Goal: Task Accomplishment & Management: Manage account settings

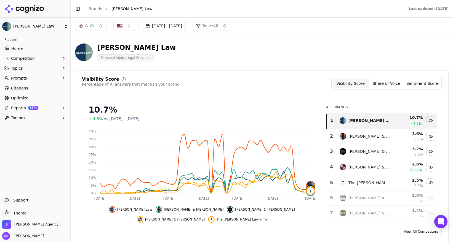
click at [106, 119] on span "vs [DATE] - [DATE]" at bounding box center [122, 119] width 36 height 6
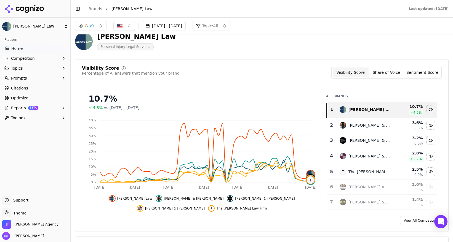
scroll to position [14, 0]
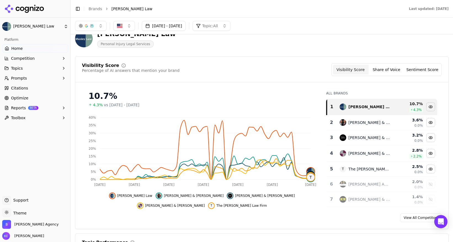
click at [128, 106] on span "vs [DATE] - [DATE]" at bounding box center [122, 105] width 36 height 6
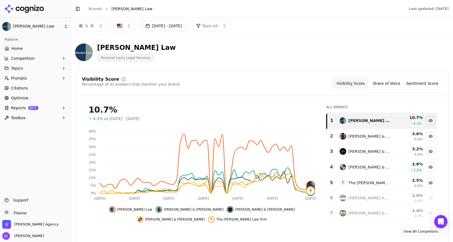
click at [184, 27] on button "[DATE] - [DATE]" at bounding box center [164, 26] width 44 height 10
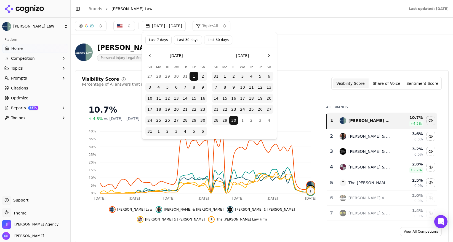
click at [269, 55] on button "Go to the Next Month" at bounding box center [268, 55] width 9 height 9
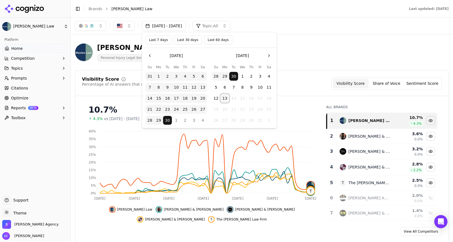
click at [225, 97] on button "13" at bounding box center [224, 98] width 9 height 9
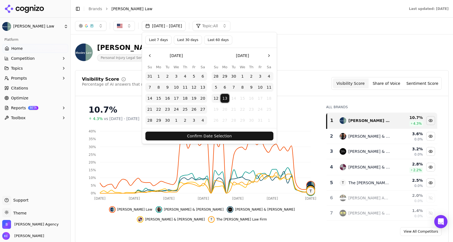
click at [226, 134] on button "Confirm Date Selection" at bounding box center [209, 136] width 128 height 9
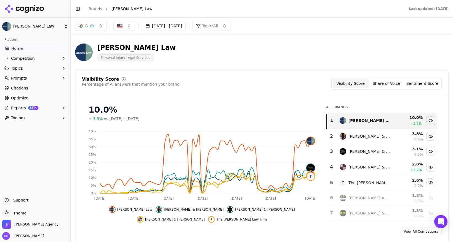
click at [136, 120] on span "vs [DATE] - [DATE]" at bounding box center [122, 119] width 36 height 6
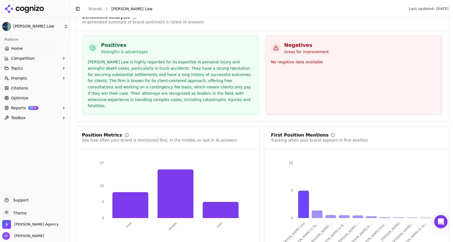
scroll to position [1030, 0]
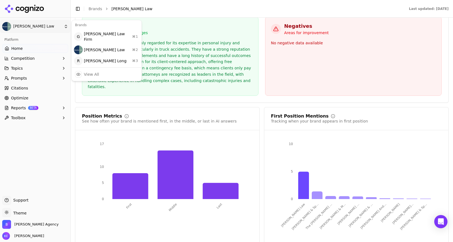
click at [63, 27] on html "[PERSON_NAME] Law Platform Home Competition Topics Prompts Citations Optimize R…" at bounding box center [226, 121] width 453 height 242
click at [82, 57] on img at bounding box center [78, 61] width 9 height 9
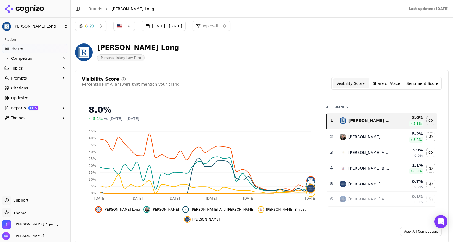
click at [186, 24] on button "[DATE] - [DATE]" at bounding box center [164, 26] width 44 height 10
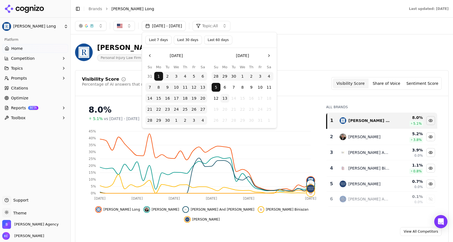
click at [225, 100] on button "13" at bounding box center [224, 98] width 9 height 9
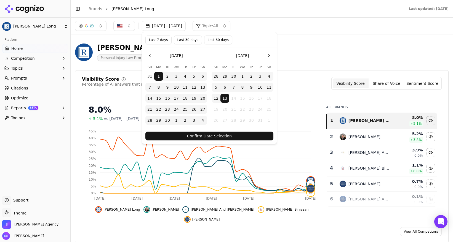
click at [214, 140] on button "Confirm Date Selection" at bounding box center [209, 136] width 128 height 9
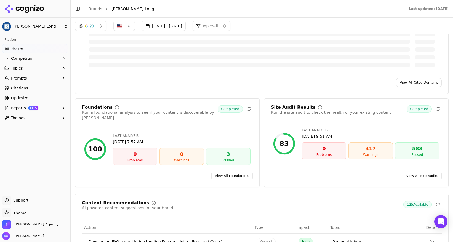
scroll to position [608, 0]
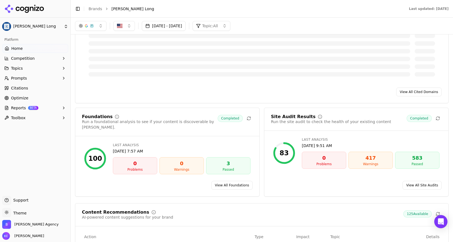
click at [437, 116] on icon at bounding box center [437, 118] width 4 height 4
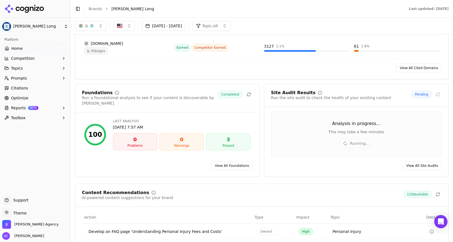
scroll to position [687, 0]
